Goal: Navigation & Orientation: Find specific page/section

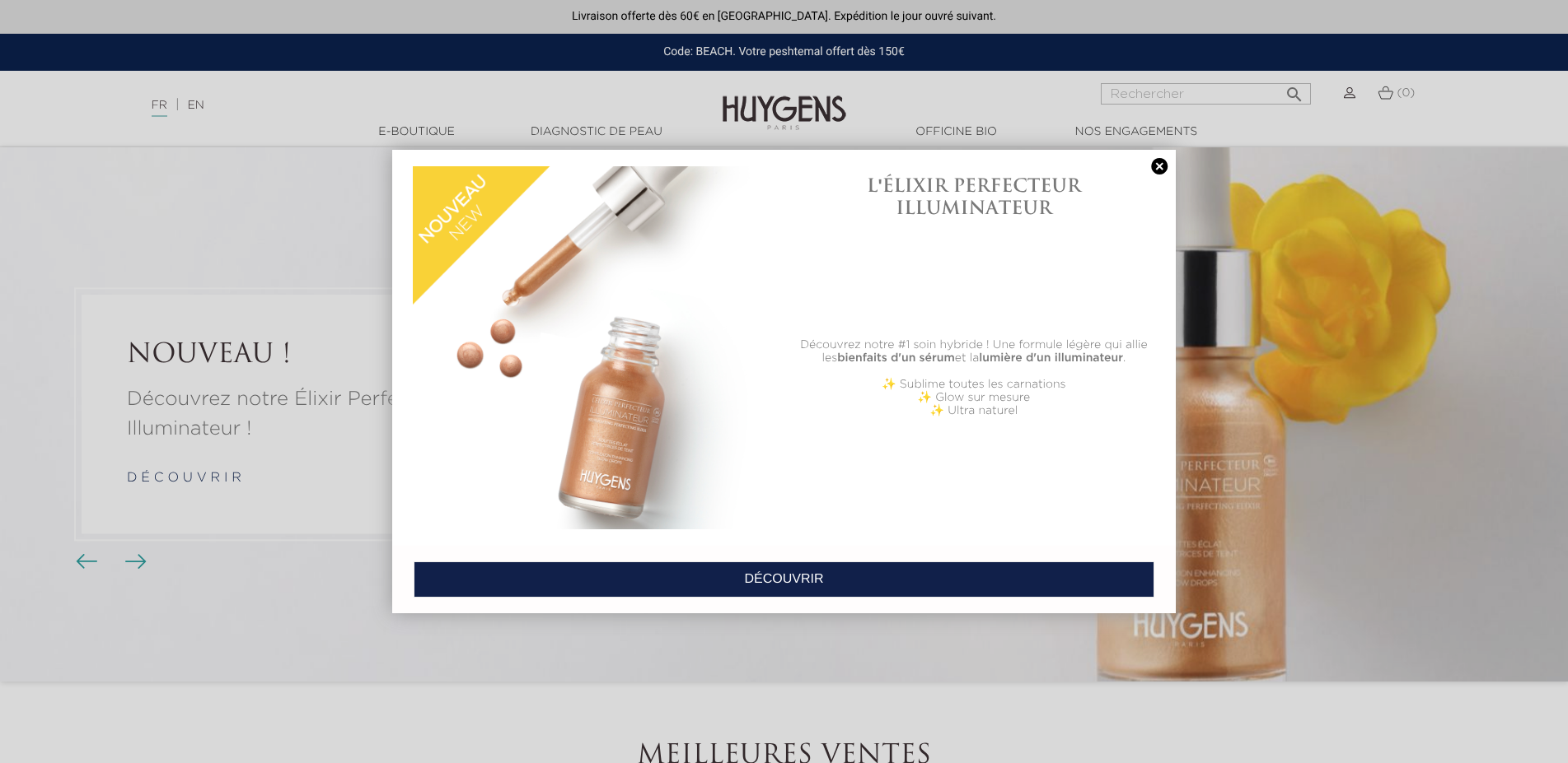
click at [1157, 168] on link at bounding box center [1159, 167] width 23 height 18
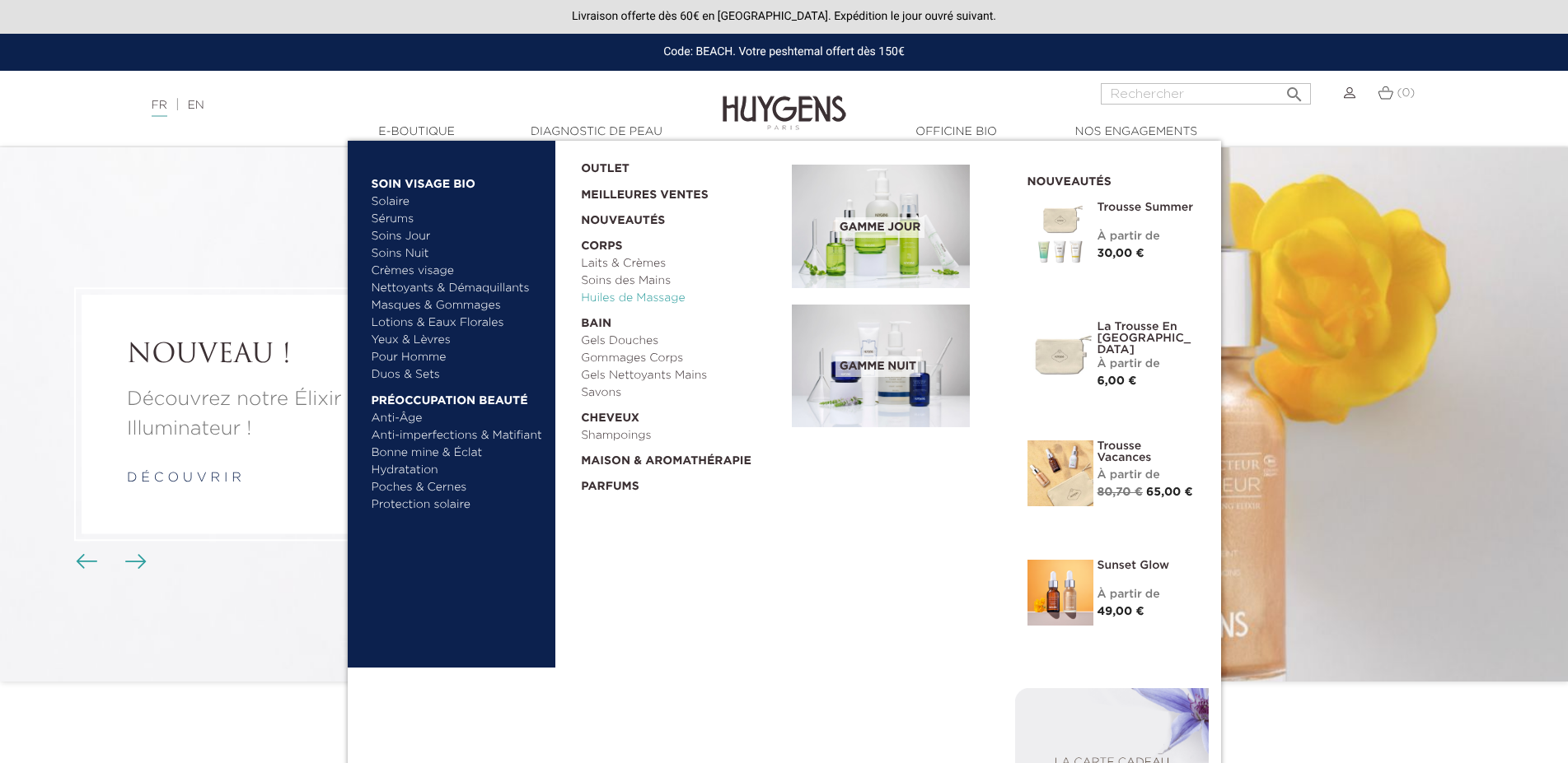
click at [605, 296] on link "Huiles de Massage" at bounding box center [680, 298] width 200 height 18
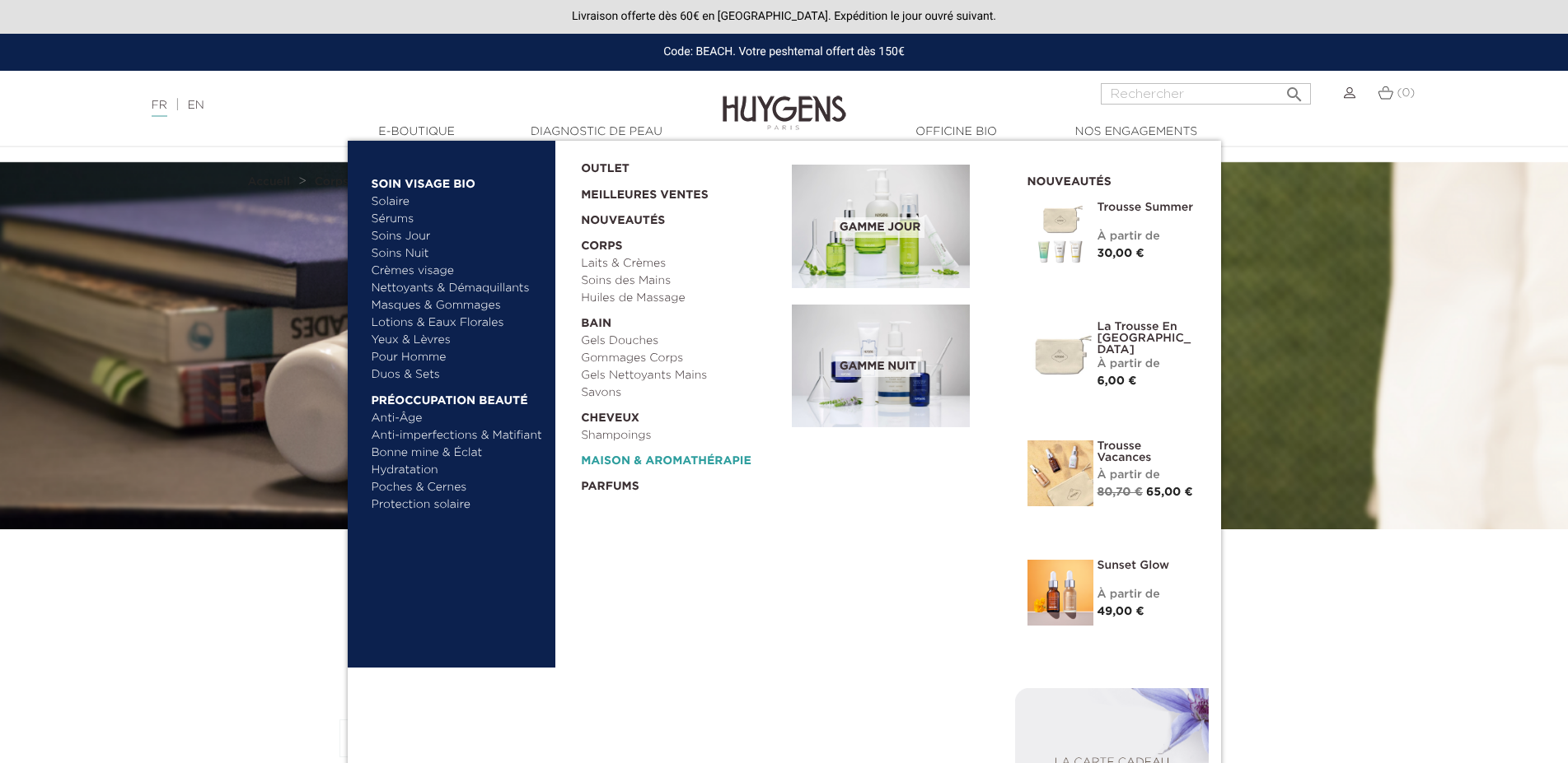
click at [643, 459] on link "  Maison & Aromathérapie" at bounding box center [680, 457] width 200 height 25
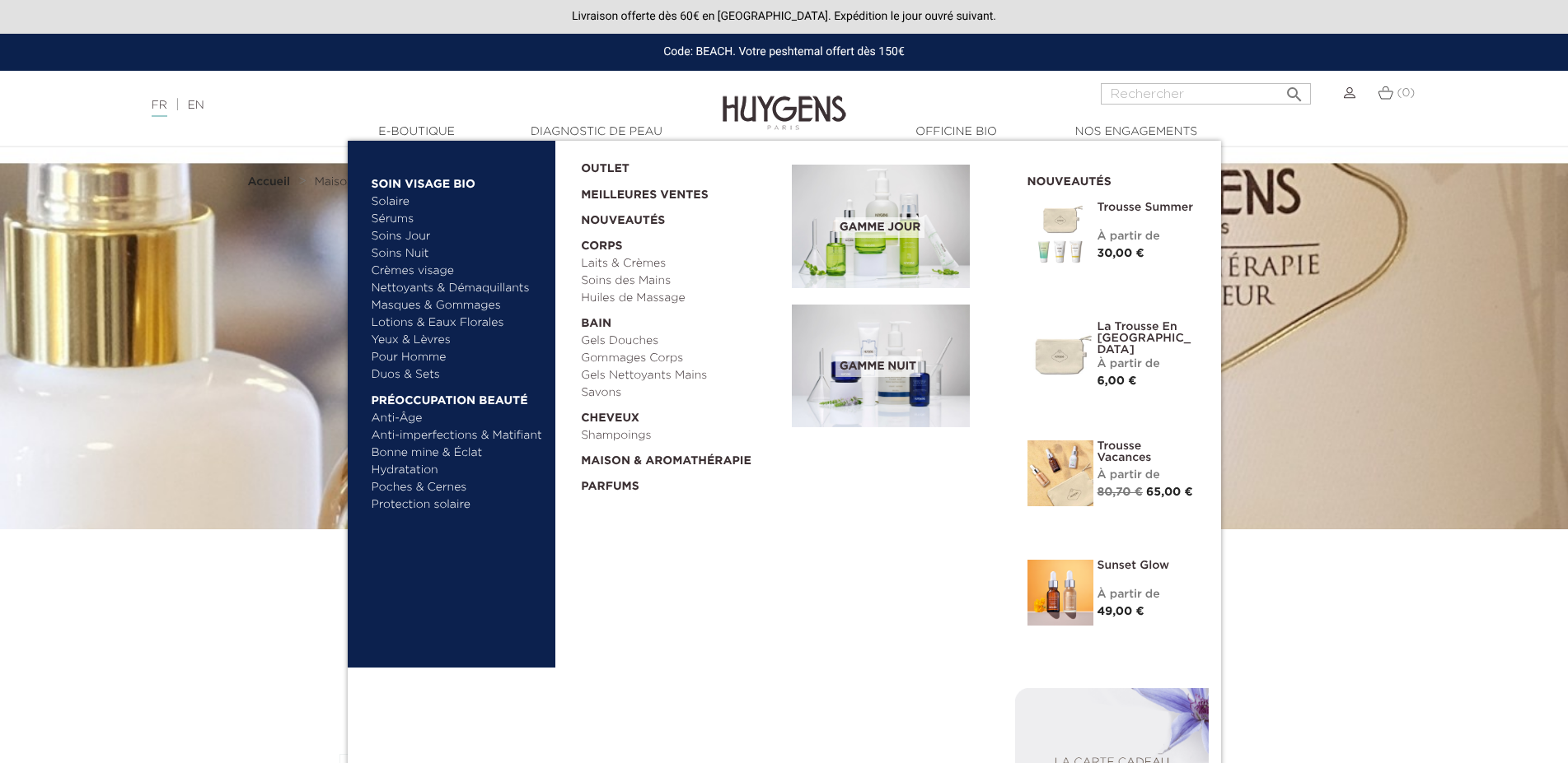
click at [404, 253] on link "Soins Nuit" at bounding box center [451, 254] width 158 height 18
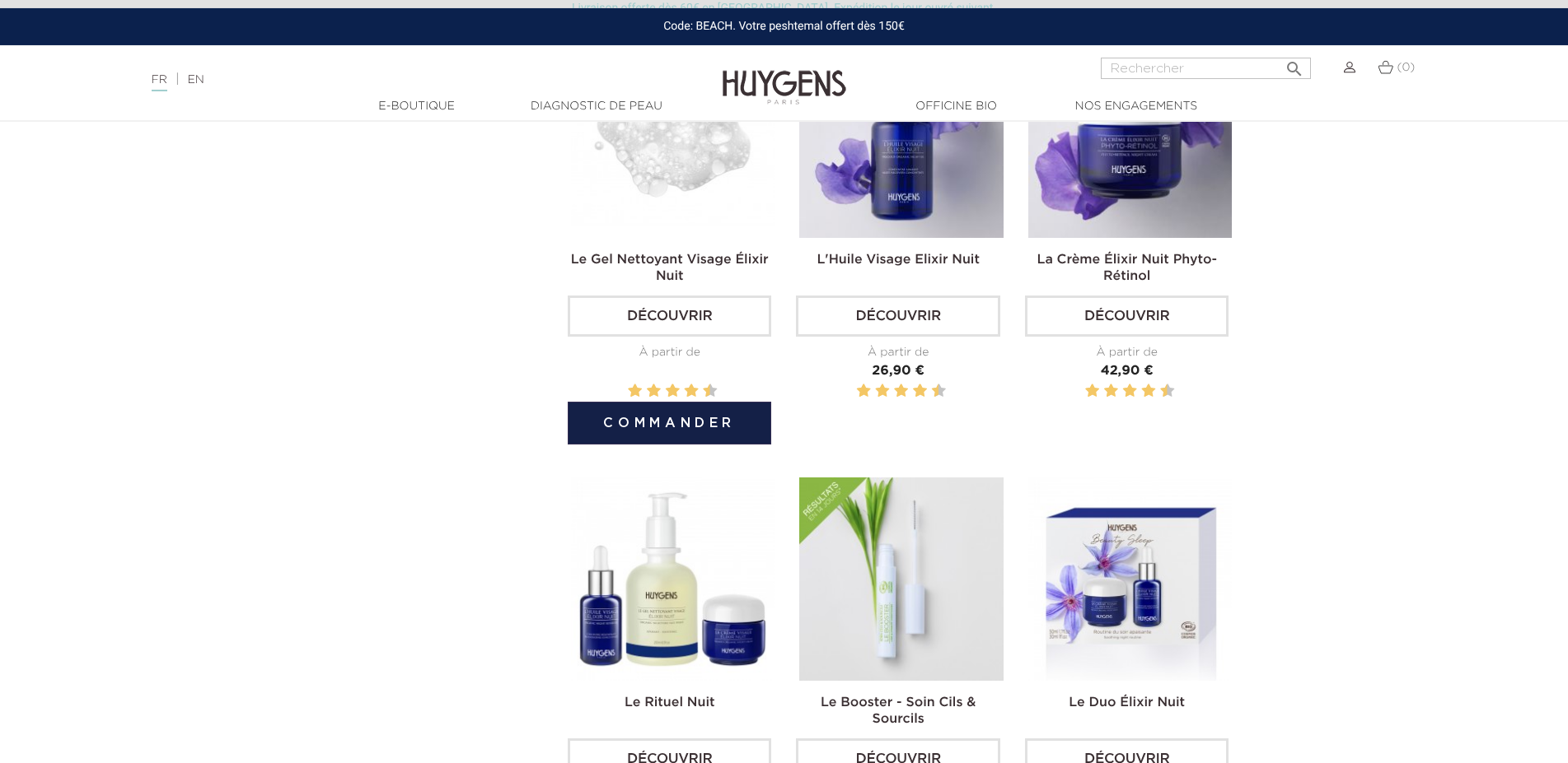
scroll to position [672, 0]
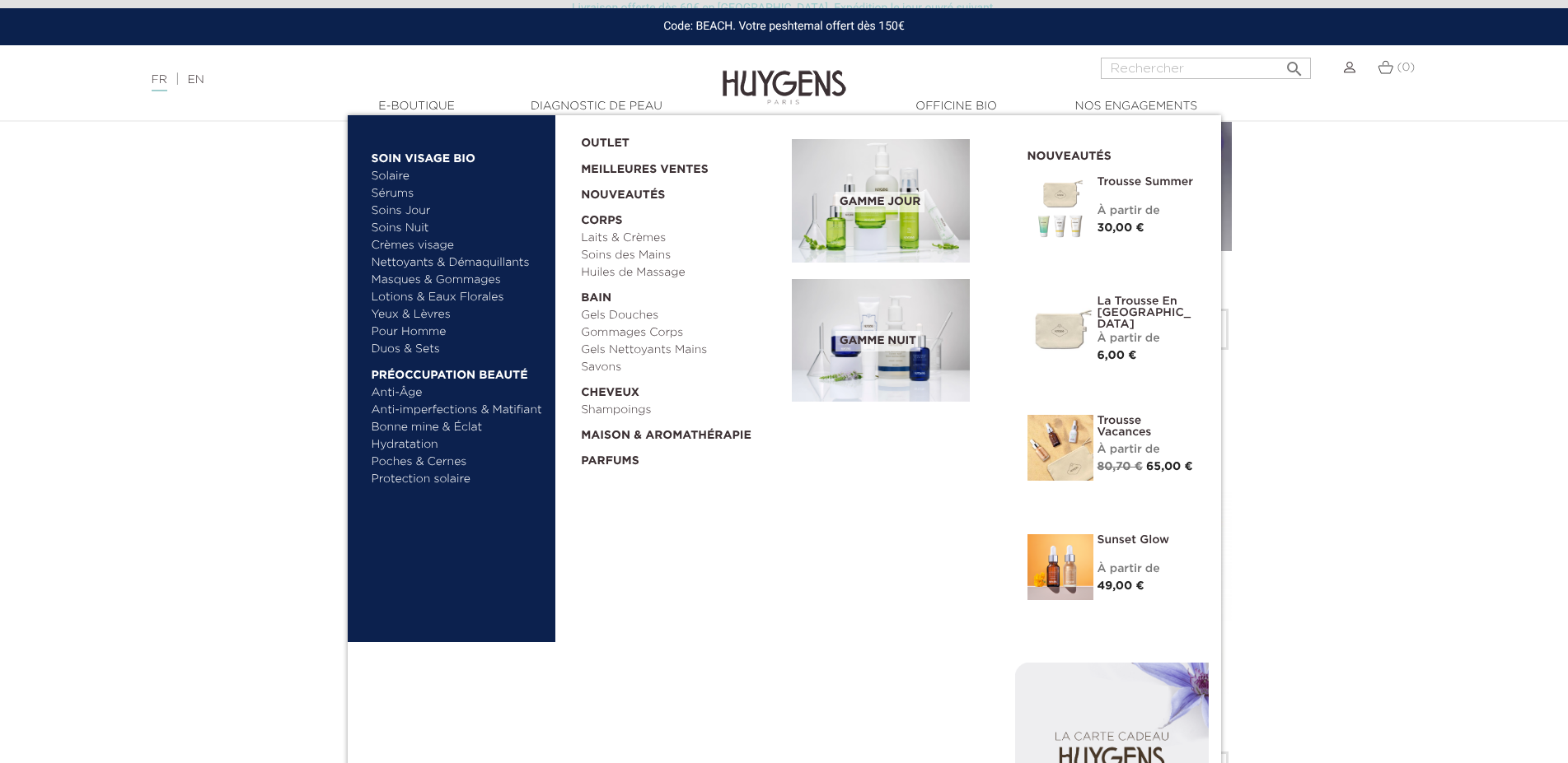
click at [421, 350] on link "Duos & Sets" at bounding box center [457, 350] width 172 height 18
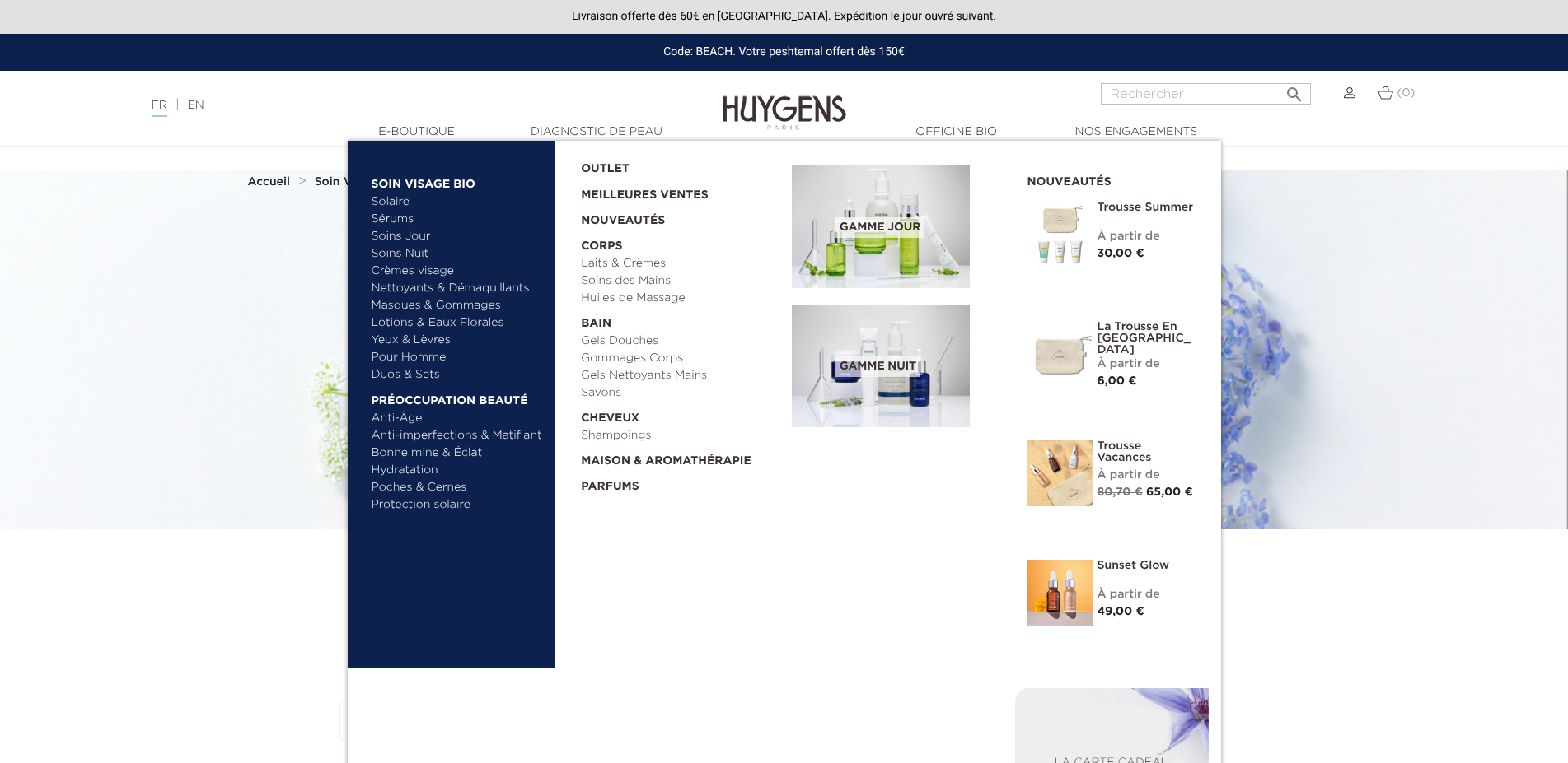
click at [424, 304] on link "Masques & Gommages" at bounding box center [457, 306] width 172 height 18
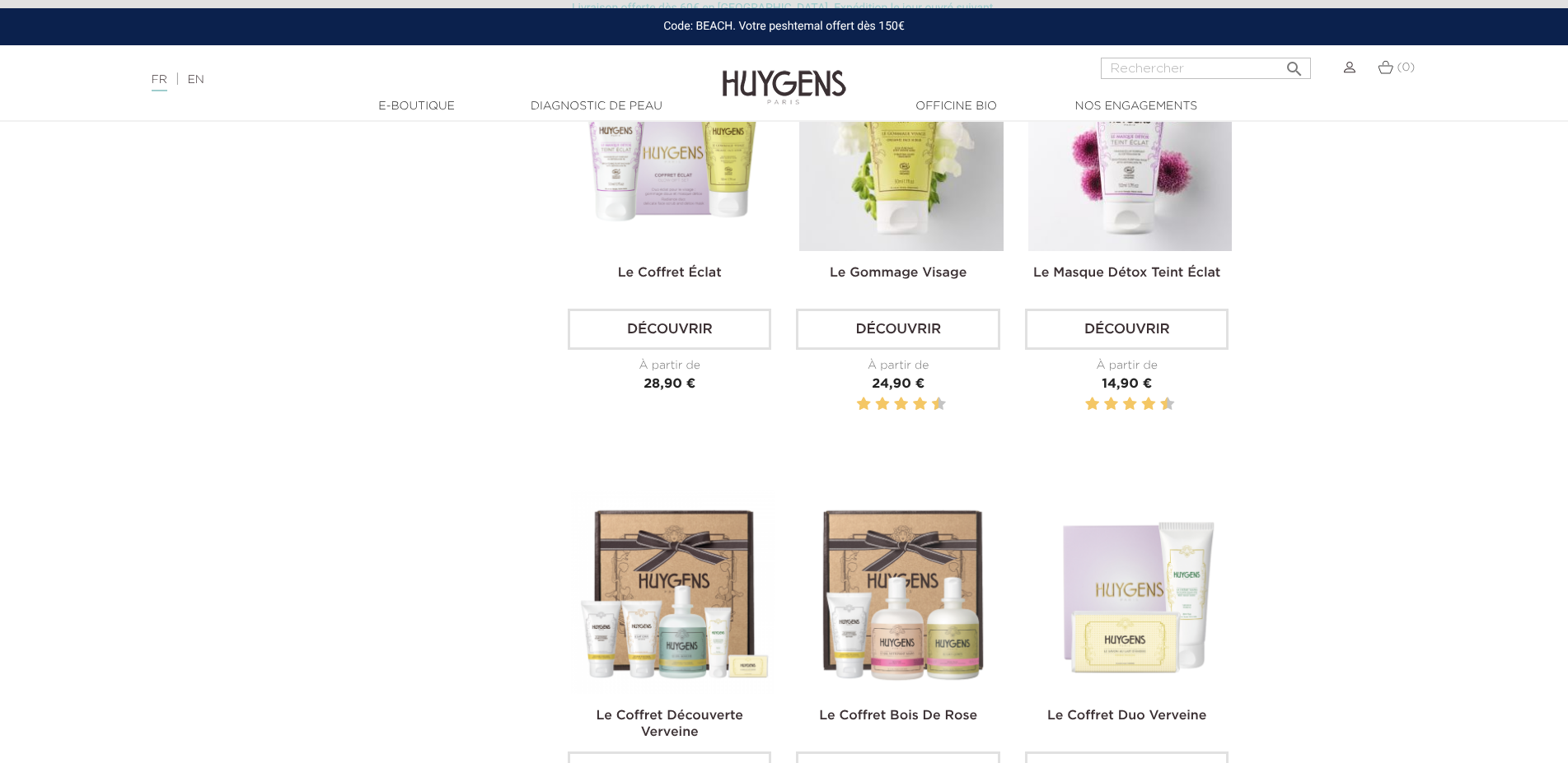
scroll to position [336, 0]
